Goal: Check status: Check status

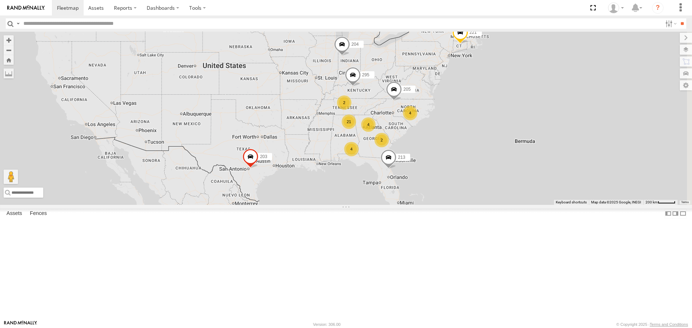
drag, startPoint x: 544, startPoint y: 214, endPoint x: 460, endPoint y: 177, distance: 91.4
click at [375, 132] on div "4" at bounding box center [368, 124] width 14 height 14
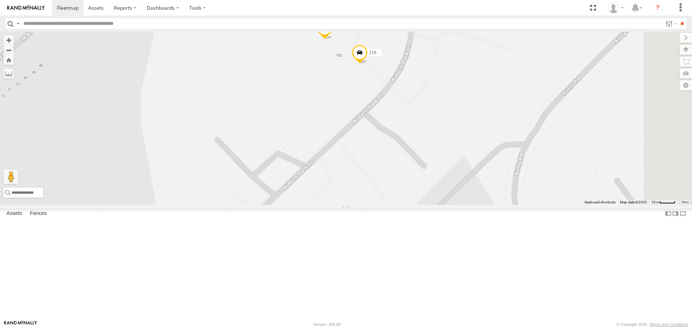
drag, startPoint x: 431, startPoint y: 95, endPoint x: 419, endPoint y: 117, distance: 25.0
click at [419, 117] on div "221 1502 203 213 205 204 295 209 208 1505 1504 215 212 226 216" at bounding box center [346, 118] width 692 height 173
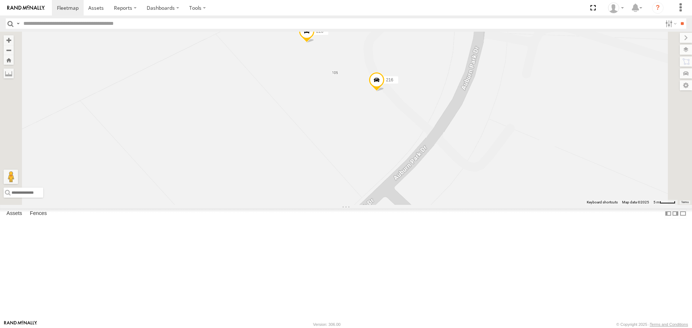
click at [384, 92] on span at bounding box center [377, 81] width 16 height 19
click at [408, 157] on div "221 1502 203 213 205 204 295 209 208 1505 1504 215 212 226 216 216 All Assets […" at bounding box center [346, 118] width 692 height 173
click at [315, 43] on span at bounding box center [307, 32] width 16 height 19
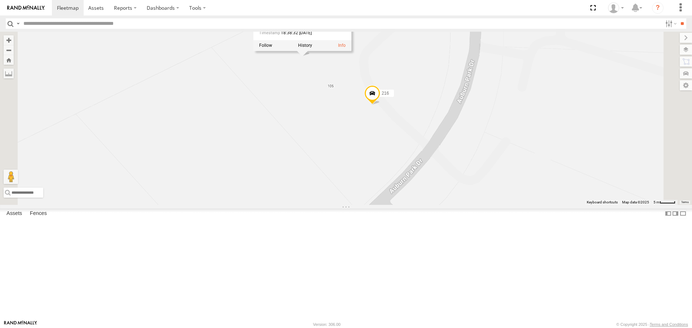
drag, startPoint x: 423, startPoint y: 115, endPoint x: 413, endPoint y: 154, distance: 40.4
click at [413, 154] on div "221 1502 203 213 205 204 295 209 208 1505 1504 215 212 226 216 226 All Assets […" at bounding box center [346, 118] width 692 height 173
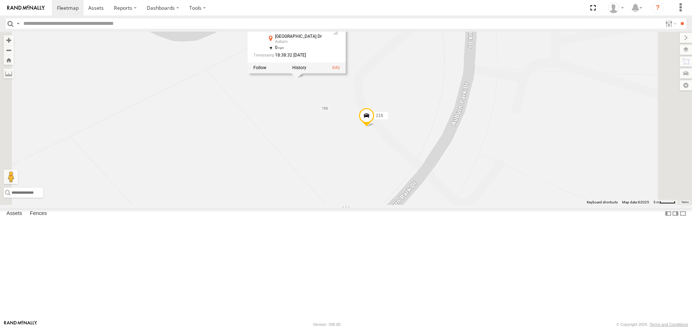
click at [411, 150] on div "221 1502 203 213 205 204 295 209 208 1505 1504 215 212 226 216 226 All Assets […" at bounding box center [346, 118] width 692 height 173
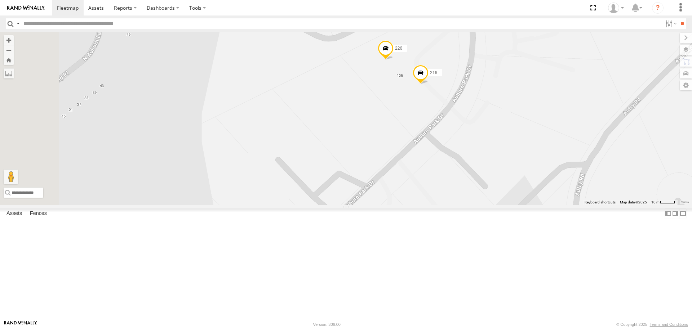
drag, startPoint x: 367, startPoint y: 179, endPoint x: 445, endPoint y: 153, distance: 81.8
click at [445, 153] on div "221 1502 203 213 205 204 295 209 208 1505 1504 215 212 226 216" at bounding box center [346, 118] width 692 height 173
click at [393, 60] on span at bounding box center [386, 50] width 16 height 19
click at [428, 84] on span at bounding box center [421, 74] width 16 height 19
click at [450, 130] on div "221 1502 203 213 205 204 295 209 208 1505 1504 215 212 226 216 216 All Assets […" at bounding box center [346, 118] width 692 height 173
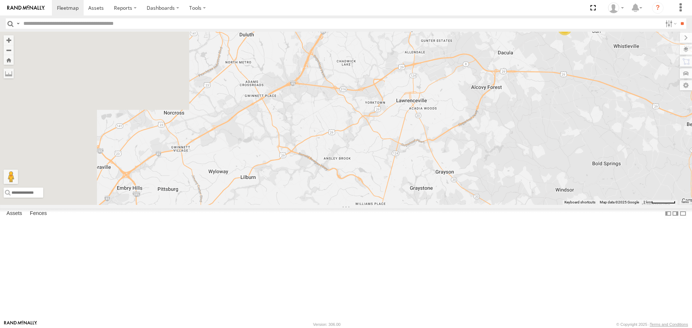
drag, startPoint x: 312, startPoint y: 250, endPoint x: 599, endPoint y: 134, distance: 309.1
click at [609, 128] on div "221 1502 203 213 205 204 295 209 208 1505 1504 215 212 2" at bounding box center [346, 118] width 692 height 173
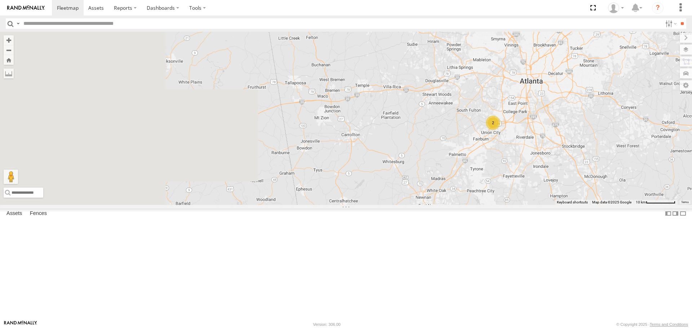
drag, startPoint x: 324, startPoint y: 250, endPoint x: 590, endPoint y: 138, distance: 288.8
click at [590, 137] on div "221 1502 203 213 205 204 295 209 208 1505 1504 215 212 2 2" at bounding box center [346, 118] width 692 height 173
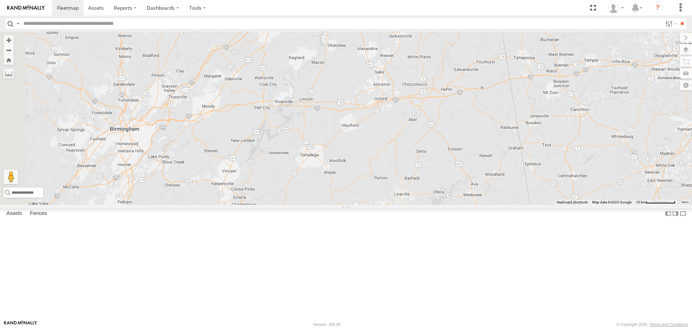
drag, startPoint x: 418, startPoint y: 184, endPoint x: 651, endPoint y: 154, distance: 234.3
click at [651, 154] on div "221 1502 203 213 205 204 295 209 208 1505 1504 215 212 2 2" at bounding box center [346, 118] width 692 height 173
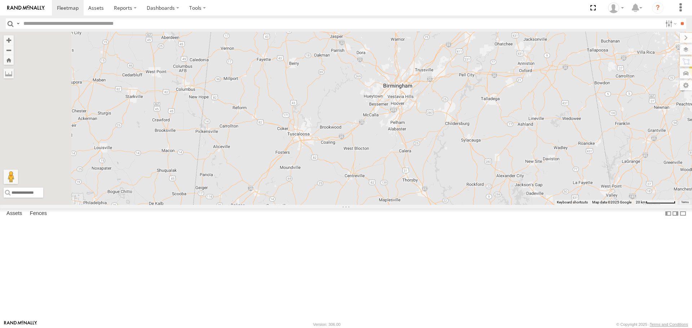
drag, startPoint x: 316, startPoint y: 182, endPoint x: 494, endPoint y: 147, distance: 181.0
click at [494, 147] on div "221 1502 203 213 205 204 295 209 208 1505 1504 215 212 4 2 10 2 2" at bounding box center [346, 118] width 692 height 173
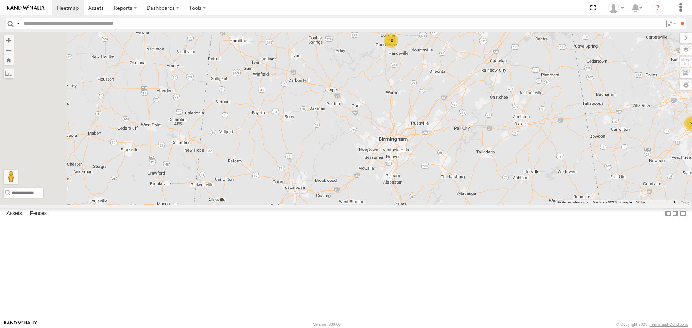
drag, startPoint x: 493, startPoint y: 125, endPoint x: 470, endPoint y: 201, distance: 79.2
click at [470, 201] on div "221 1502 203 213 205 204 295 209 208 1505 1504 215 212 4 2 10 2 2" at bounding box center [346, 118] width 692 height 173
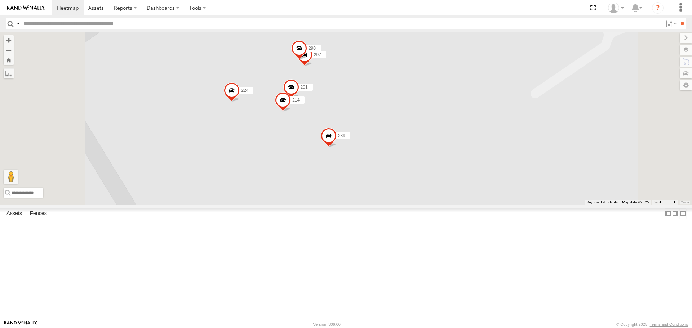
drag, startPoint x: 434, startPoint y: 115, endPoint x: 448, endPoint y: 134, distance: 24.5
click at [448, 134] on div "221 1502 203 213 205 204 295 209 208 1505 1504 215 212 015910001987893 289 202 …" at bounding box center [346, 118] width 692 height 173
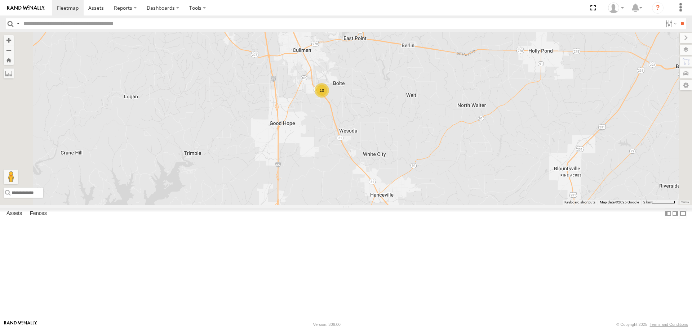
drag, startPoint x: 373, startPoint y: 239, endPoint x: 400, endPoint y: 173, distance: 71.1
click at [400, 173] on div "221 1502 203 213 205 204 295 209 208 1505 1504 215 212 10" at bounding box center [346, 118] width 692 height 173
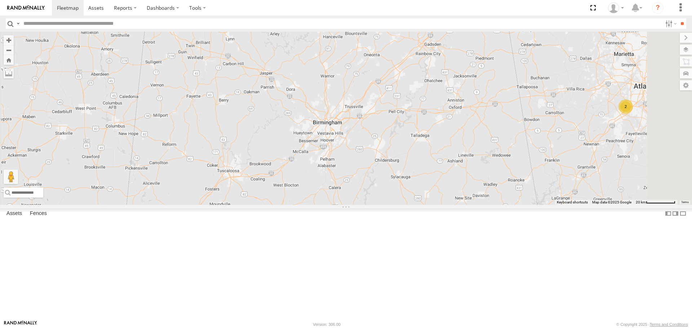
drag, startPoint x: 398, startPoint y: 200, endPoint x: 406, endPoint y: 113, distance: 87.2
click at [413, 104] on div "221 1502 203 213 205 204 295 209 208 1505 1504 215 212 4 2 5 10 2" at bounding box center [346, 118] width 692 height 173
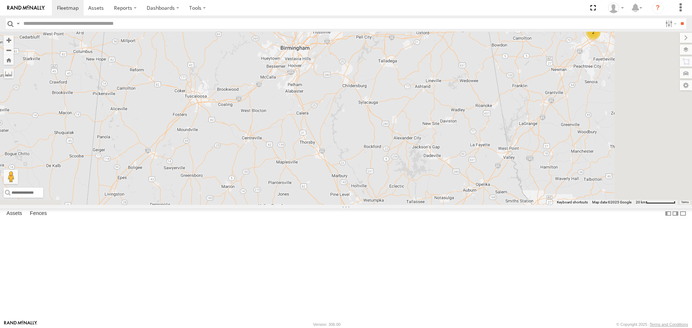
drag, startPoint x: 388, startPoint y: 117, endPoint x: 379, endPoint y: 103, distance: 17.1
click at [379, 103] on div "221 1502 203 213 205 204 295 209 208 1505 1504 215 212 4 2 5 10 2" at bounding box center [346, 118] width 692 height 173
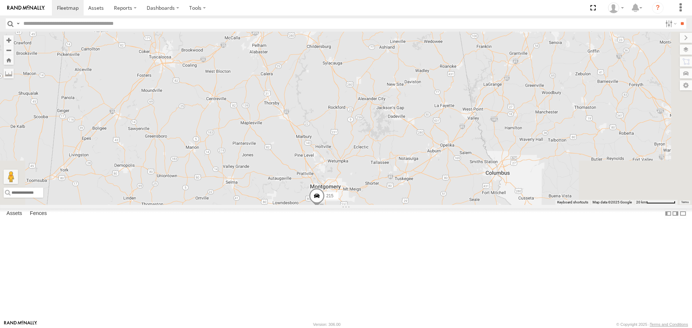
drag, startPoint x: 400, startPoint y: 159, endPoint x: 360, endPoint y: 112, distance: 62.3
click at [360, 112] on div "221 1502 203 213 205 204 295 209 208 1505 1504 215 212 4 2 5 10 2" at bounding box center [346, 118] width 692 height 173
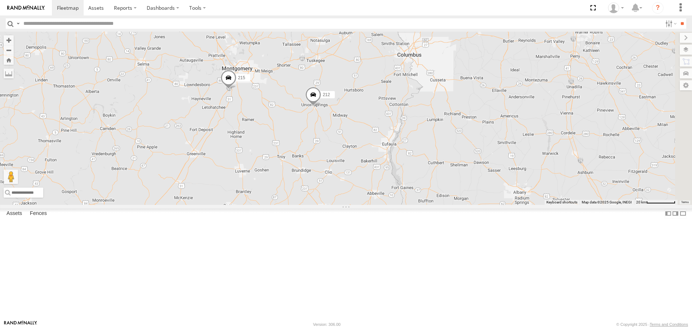
drag, startPoint x: 414, startPoint y: 254, endPoint x: 368, endPoint y: 183, distance: 84.6
click at [368, 183] on div "221 1502 203 213 205 204 295 209 208 1505 1504 215 212 4 2 5 10 2" at bounding box center [346, 118] width 692 height 173
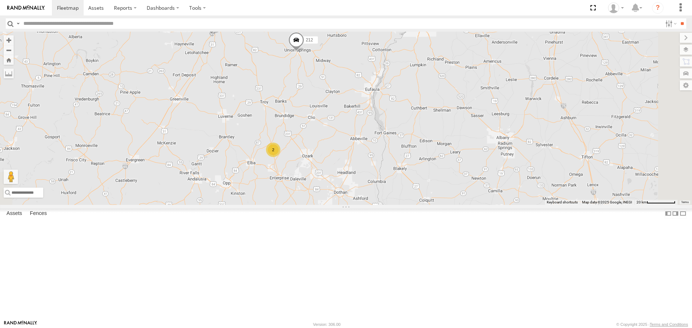
drag, startPoint x: 387, startPoint y: 232, endPoint x: 379, endPoint y: 165, distance: 67.4
click at [379, 165] on div "221 1502 203 213 205 204 295 209 208 1505 1504 215 212 4 2 5 10 2 2" at bounding box center [346, 118] width 692 height 173
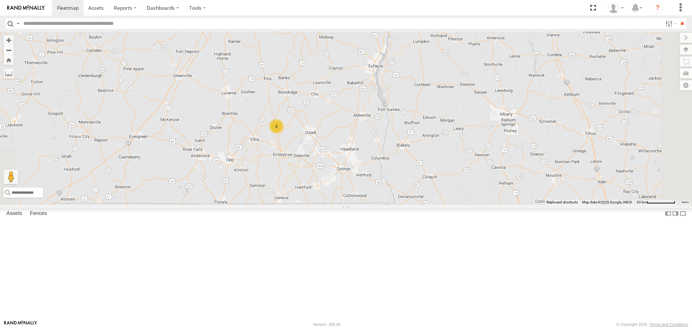
drag, startPoint x: 350, startPoint y: 196, endPoint x: 360, endPoint y: 224, distance: 29.9
click at [363, 205] on div "221 1502 203 213 205 204 295 209 208 1505 1504 215 212 4 2 5 10 2 2" at bounding box center [346, 118] width 692 height 173
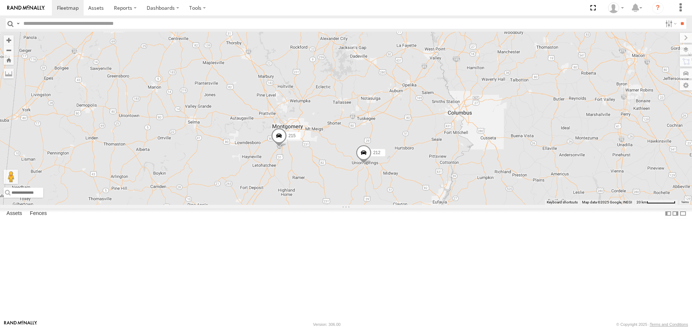
drag, startPoint x: 358, startPoint y: 163, endPoint x: 361, endPoint y: 233, distance: 70.0
click at [362, 205] on div "221 1502 203 213 205 204 295 209 208 1505 1504 215 212 4 2 5 10 2 2" at bounding box center [346, 118] width 692 height 173
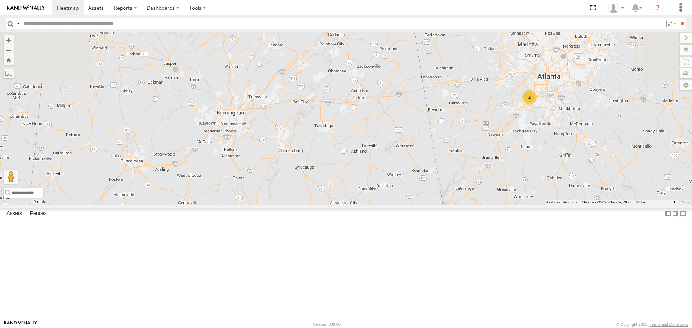
drag, startPoint x: 357, startPoint y: 141, endPoint x: 371, endPoint y: 230, distance: 90.0
click at [371, 205] on div "221 1502 203 213 205 204 295 209 208 1505 1504 215 212 4 2 5 10 2 2" at bounding box center [346, 118] width 692 height 173
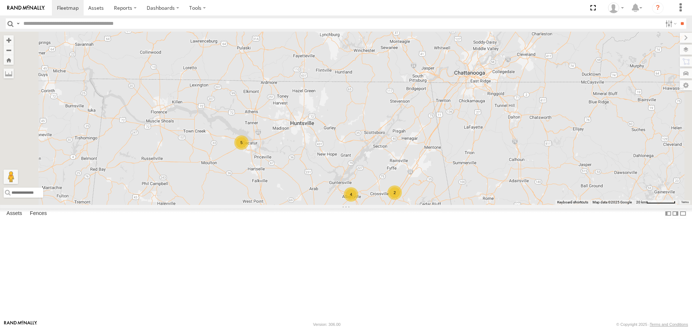
drag, startPoint x: 355, startPoint y: 151, endPoint x: 368, endPoint y: 186, distance: 37.5
click at [368, 186] on div "221 1502 203 213 205 204 295 209 208 1505 1504 215 212 4 2 5 10 2 2" at bounding box center [346, 118] width 692 height 173
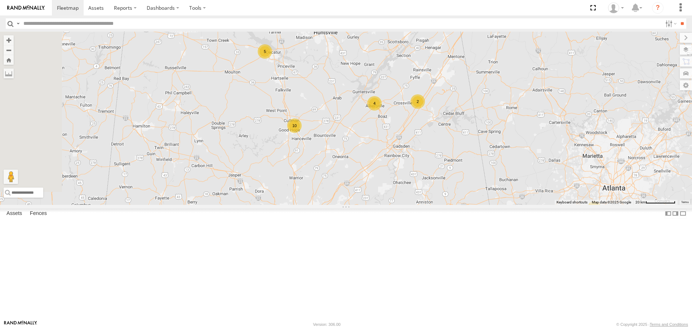
drag, startPoint x: 391, startPoint y: 137, endPoint x: 400, endPoint y: 123, distance: 17.4
click at [400, 123] on div "221 1502 203 213 205 204 295 209 208 1505 1504 215 212 4 2 5 10 2 2" at bounding box center [346, 118] width 692 height 173
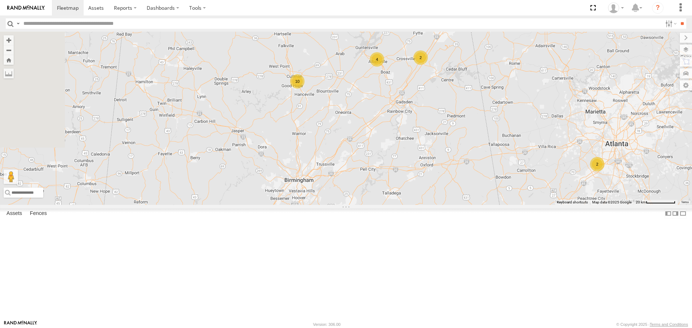
drag, startPoint x: 413, startPoint y: 151, endPoint x: 417, endPoint y: 137, distance: 13.9
click at [417, 137] on div "221 1502 203 213 205 204 295 209 208 1505 1504 215 212 4 2 5 10 2 2" at bounding box center [346, 118] width 692 height 173
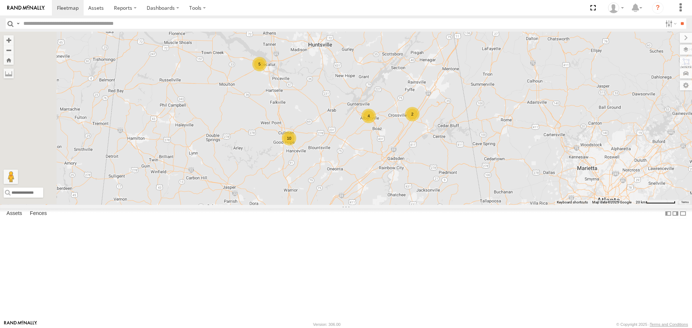
drag, startPoint x: 420, startPoint y: 146, endPoint x: 411, endPoint y: 205, distance: 59.7
click at [411, 204] on div "221 1502 203 213 205 204 295 209 208 1505 1504 215 212 4 2 5 10 2 2" at bounding box center [346, 118] width 692 height 173
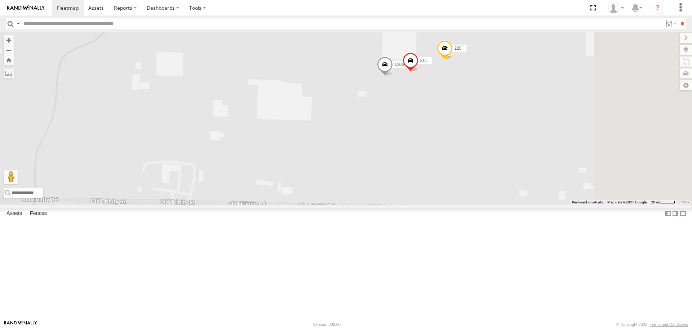
drag, startPoint x: 580, startPoint y: 121, endPoint x: 489, endPoint y: 150, distance: 95.2
click at [493, 154] on div "213 205 221 204 295 1502 203 215 209 212 208 1505 1503 219 211 1506 220" at bounding box center [346, 118] width 692 height 173
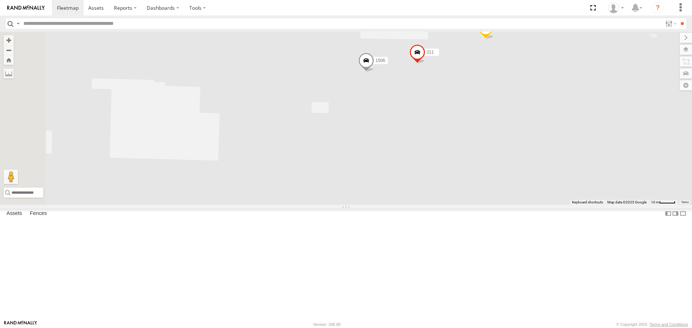
click at [374, 72] on span at bounding box center [366, 62] width 16 height 19
click at [494, 40] on span at bounding box center [486, 29] width 16 height 19
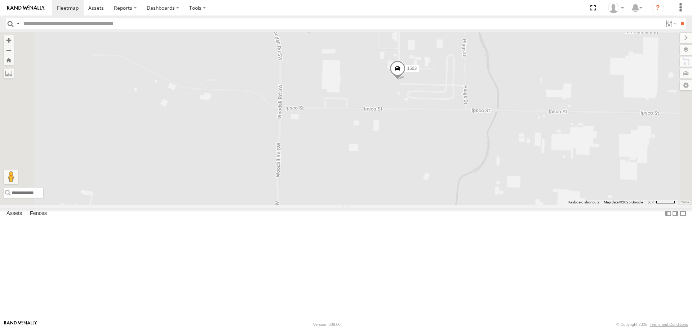
click at [405, 80] on span at bounding box center [397, 70] width 16 height 19
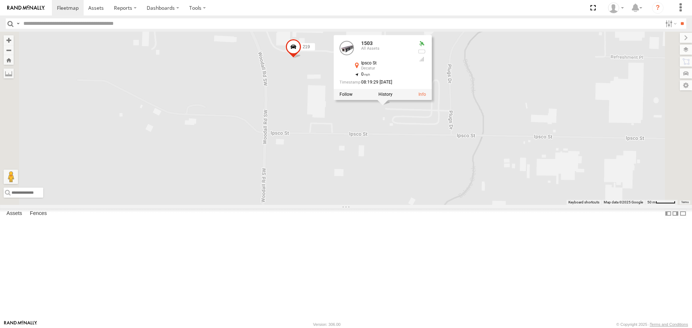
drag, startPoint x: 497, startPoint y: 160, endPoint x: 486, endPoint y: 175, distance: 18.6
click at [486, 175] on div "213 205 221 204 295 1502 203 215 212 208 1505 1503 219 1503 All Assets Ipsco St…" at bounding box center [346, 118] width 692 height 173
click at [486, 171] on div "213 205 221 204 295 1502 203 215 212 208 1505 1503 219 1503 All Assets Ipsco St…" at bounding box center [346, 118] width 692 height 173
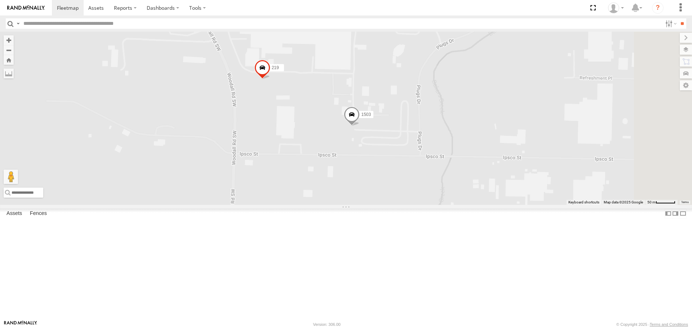
drag, startPoint x: 403, startPoint y: 195, endPoint x: 376, endPoint y: 224, distance: 40.3
click at [378, 205] on div "213 205 221 204 295 1502 203 215 212 208 1505 1503 219 1506" at bounding box center [346, 118] width 692 height 173
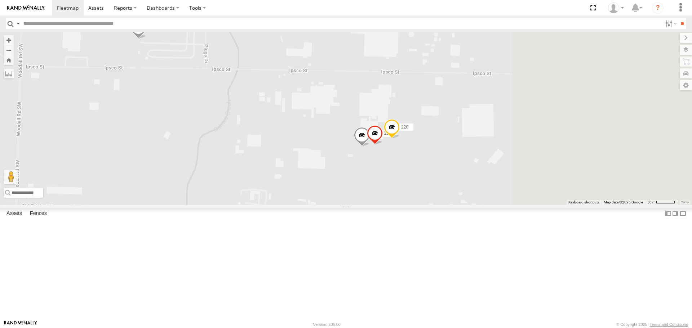
drag, startPoint x: 483, startPoint y: 255, endPoint x: 295, endPoint y: 143, distance: 218.7
click at [294, 142] on div "213 205 221 204 295 1502 203 215 212 208 1505 1503 219 1506 211 220" at bounding box center [346, 118] width 692 height 173
